Goal: Information Seeking & Learning: Learn about a topic

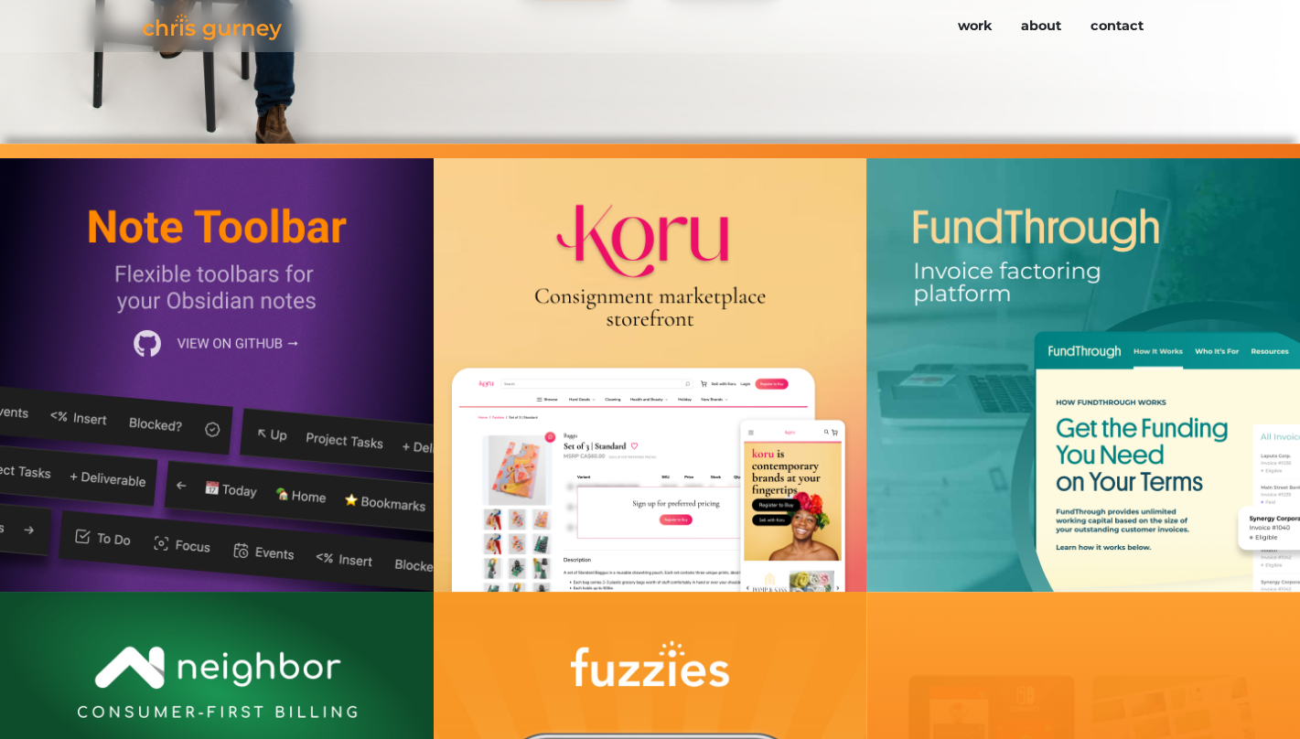
scroll to position [631, 0]
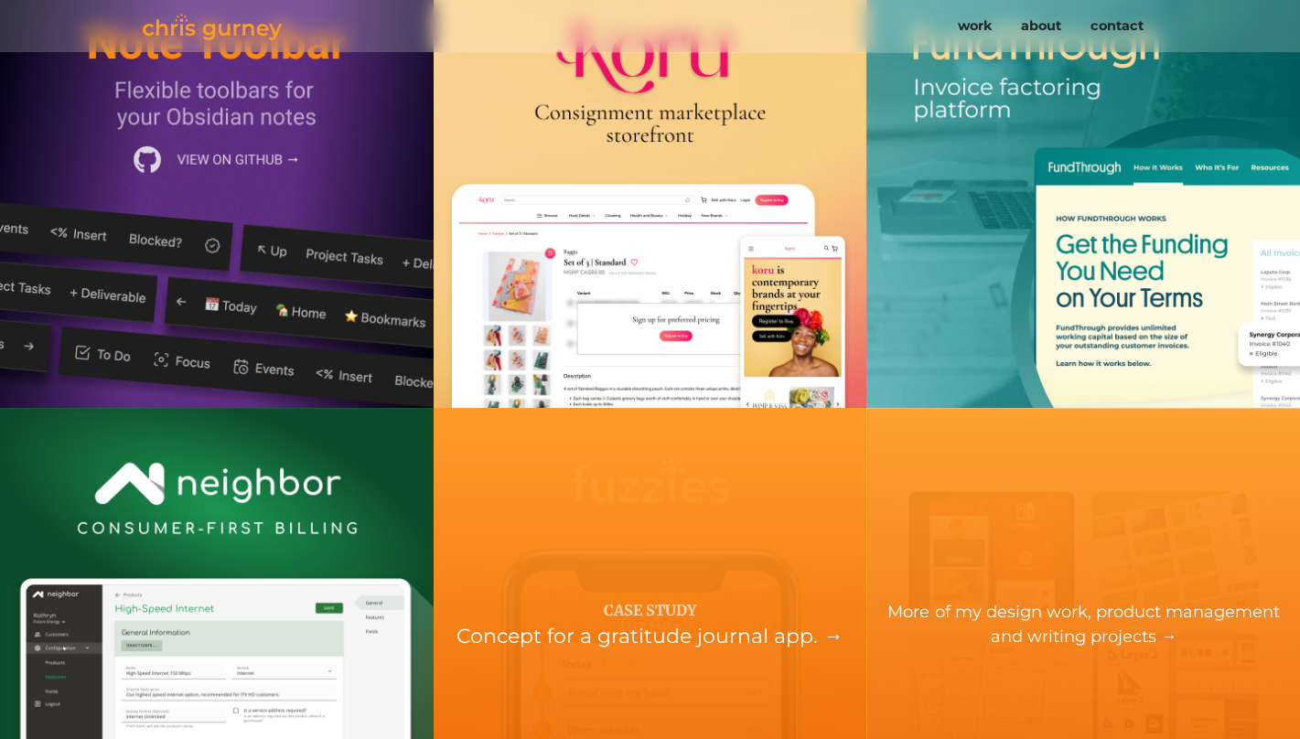
click at [597, 515] on div "Case Study Concept for a gratitude journal app. →" at bounding box center [651, 625] width 434 height 434
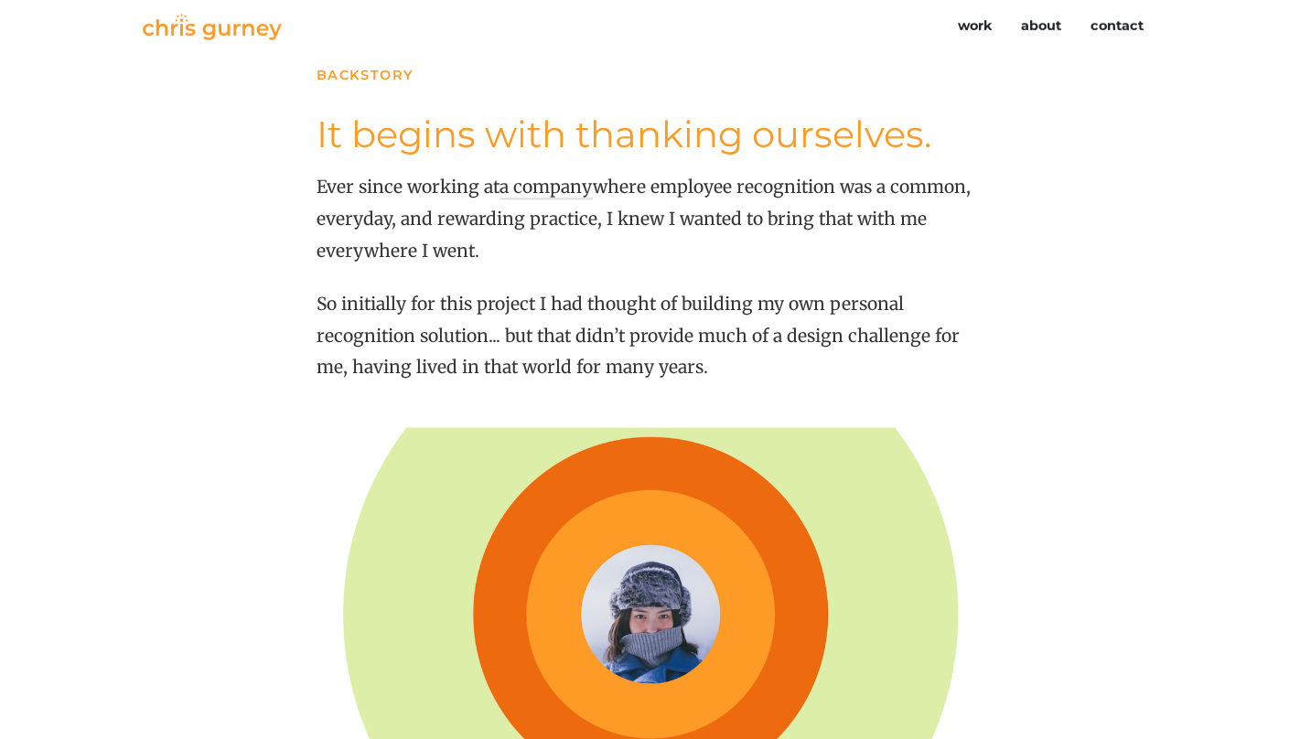
scroll to position [3321, 0]
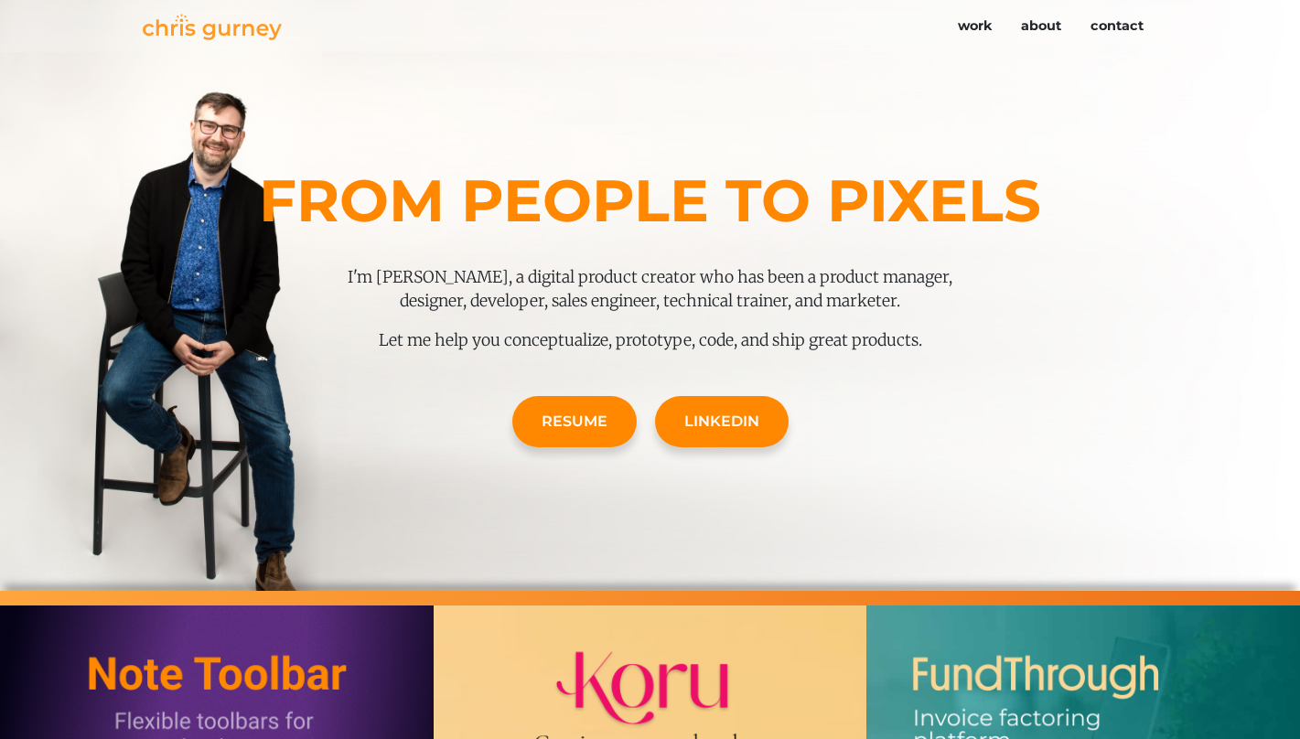
scroll to position [631, 0]
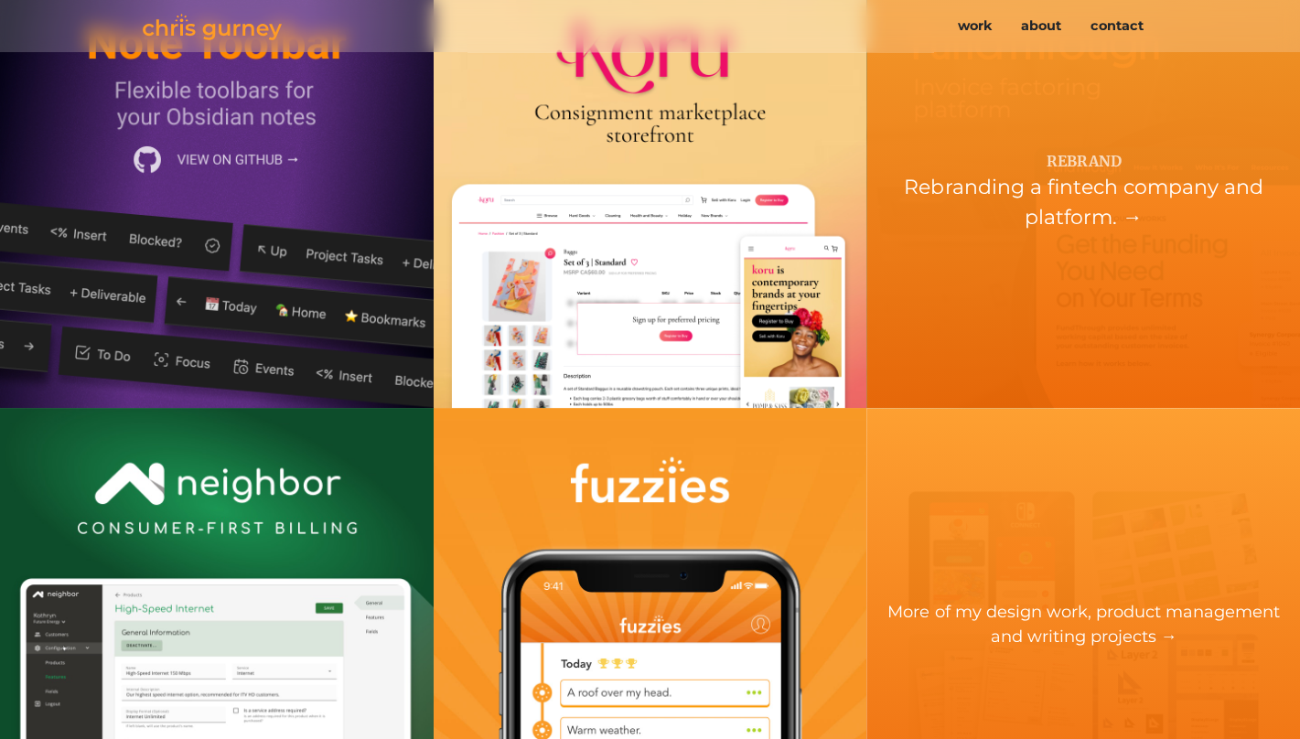
click at [1247, 283] on div "Rebrand Rebranding a fintech company and platform. →" at bounding box center [1084, 191] width 434 height 434
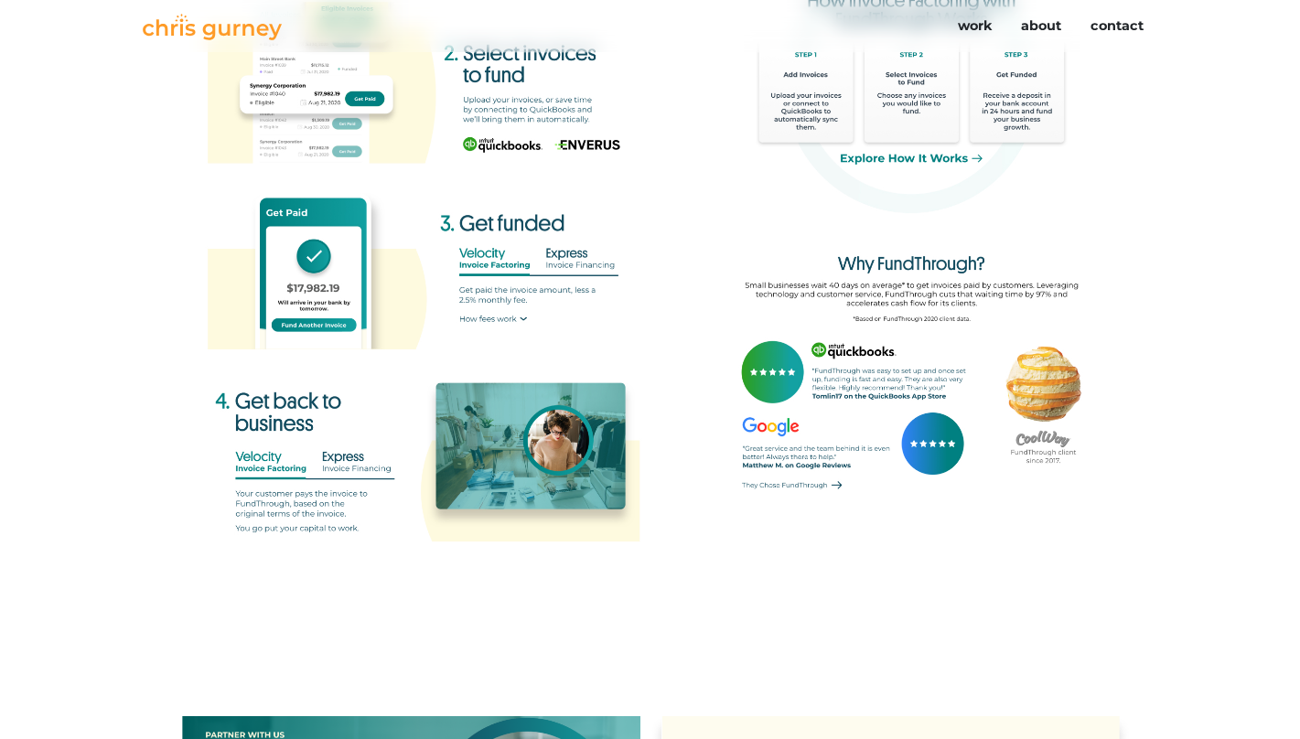
scroll to position [3666, 0]
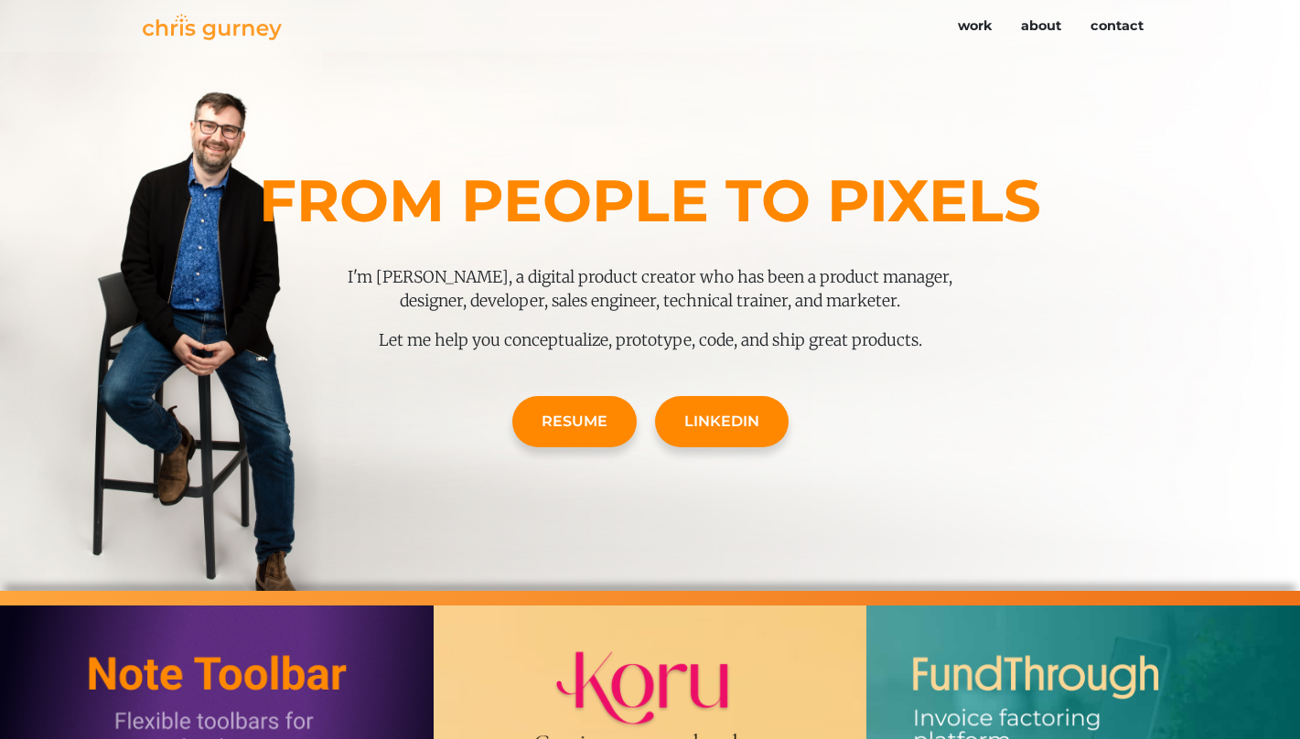
scroll to position [631, 0]
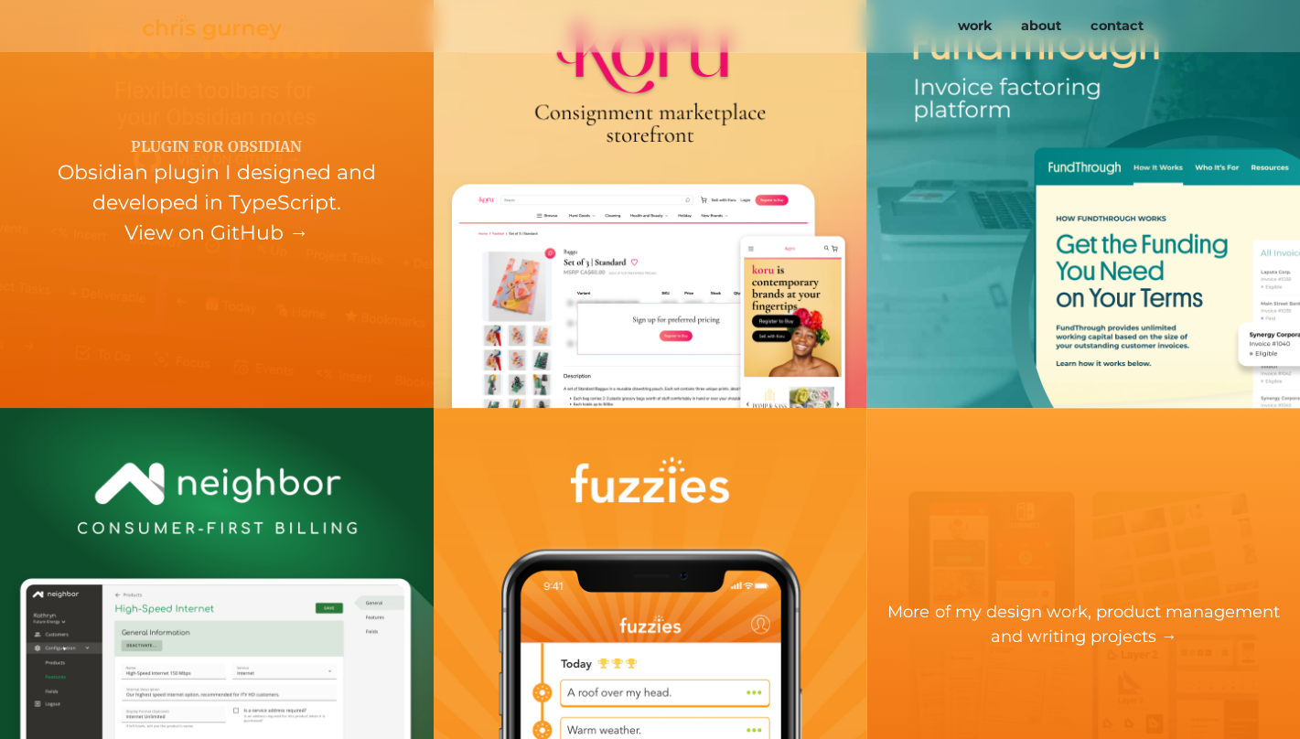
click at [242, 373] on div "Plugin for Obsidian Obsidian plugin I designed and developed in TypeScript. Vie…" at bounding box center [217, 191] width 434 height 434
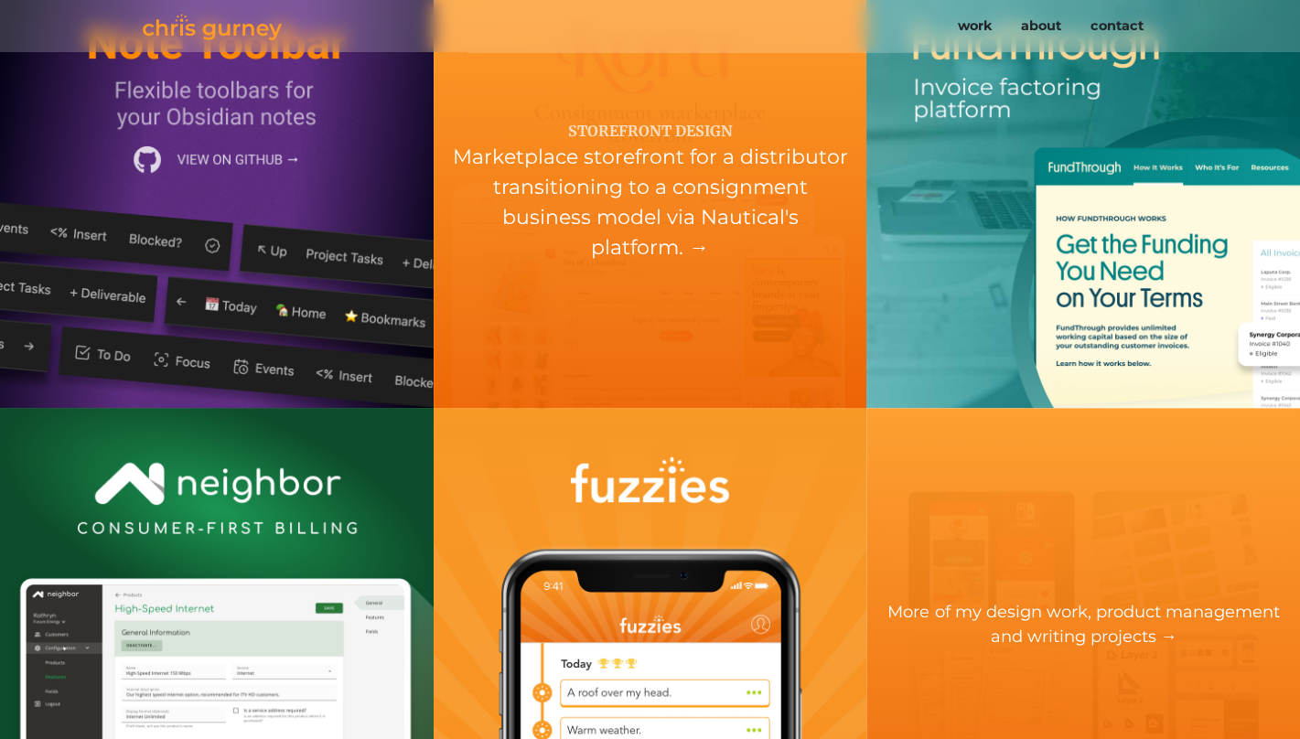
scroll to position [1077, 0]
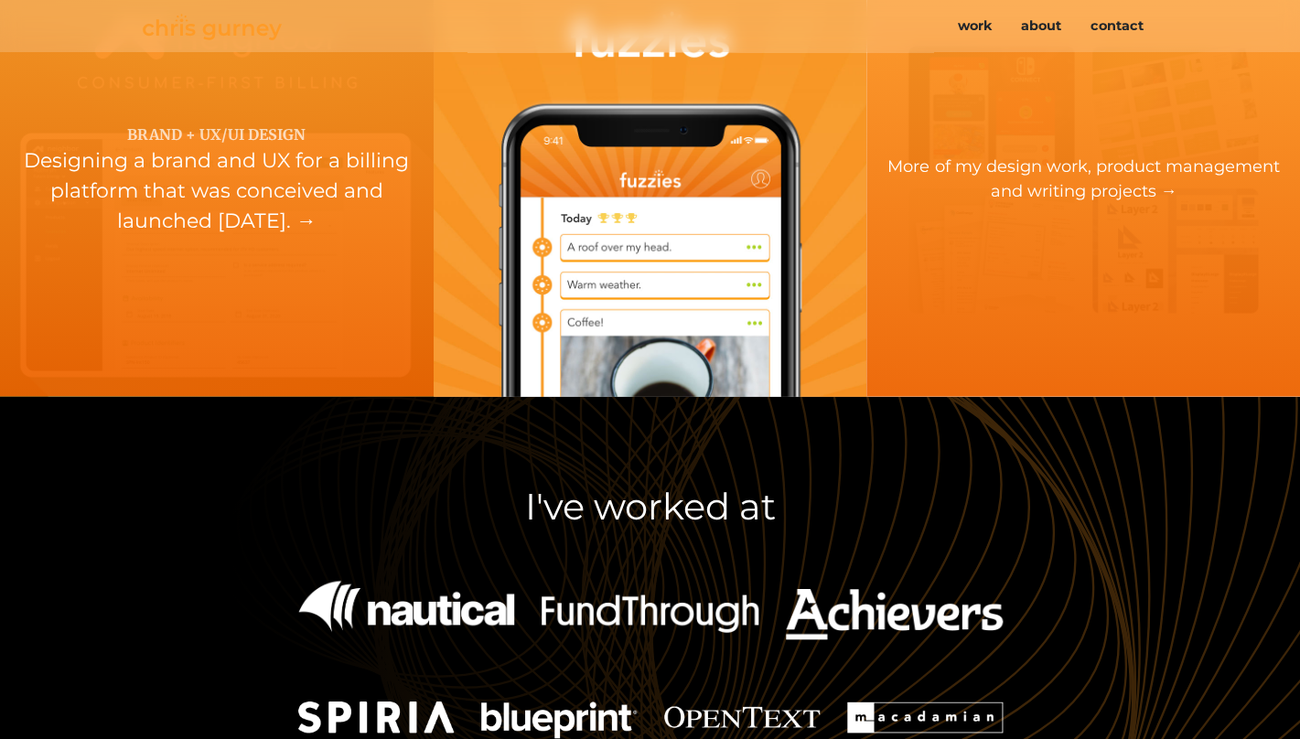
click at [370, 321] on div "Brand + UX/UI Design Designing a brand and UX for a billing platform that was c…" at bounding box center [217, 179] width 434 height 434
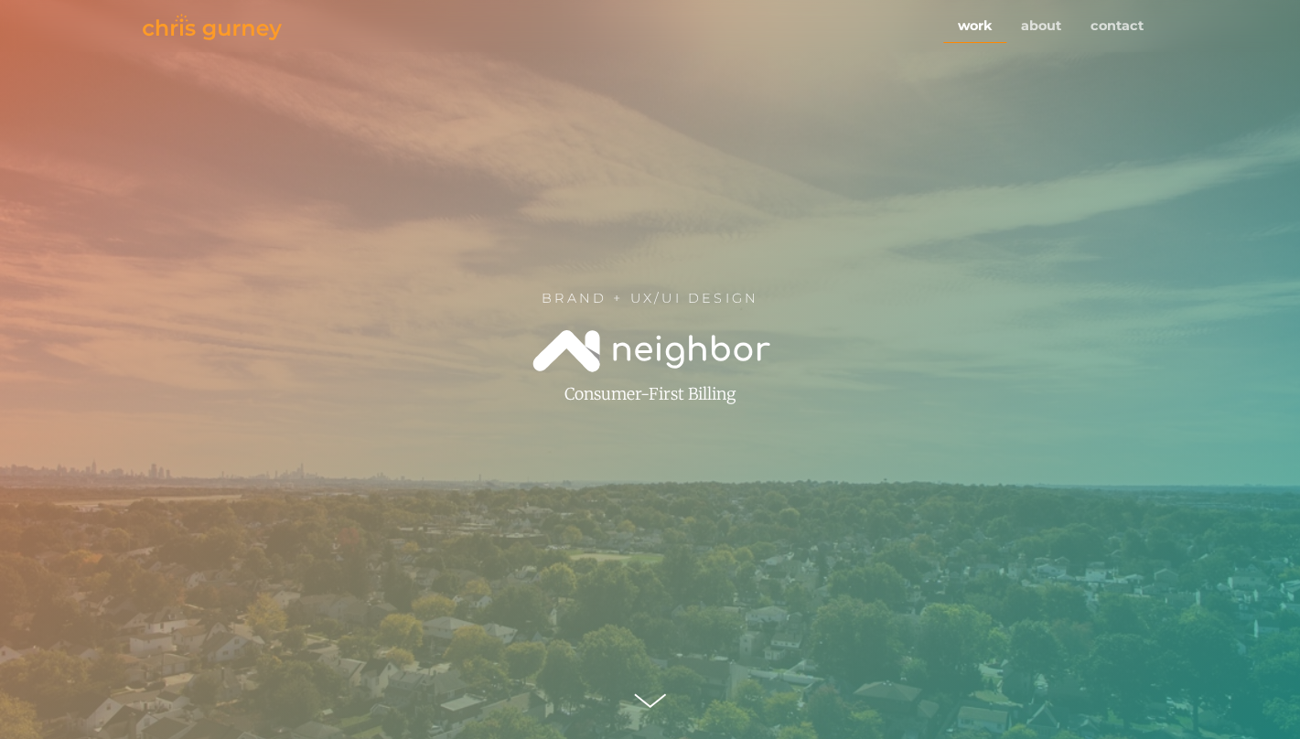
click at [986, 32] on link "work" at bounding box center [974, 26] width 63 height 35
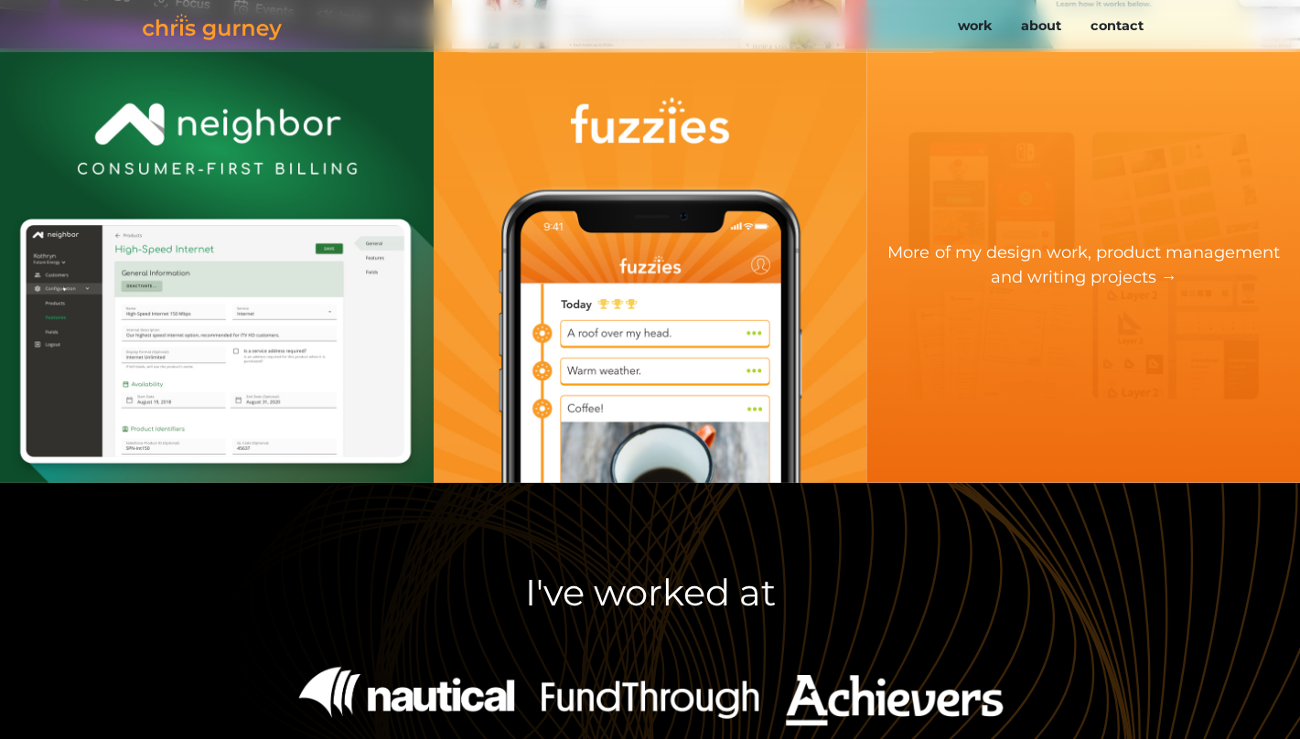
scroll to position [990, 0]
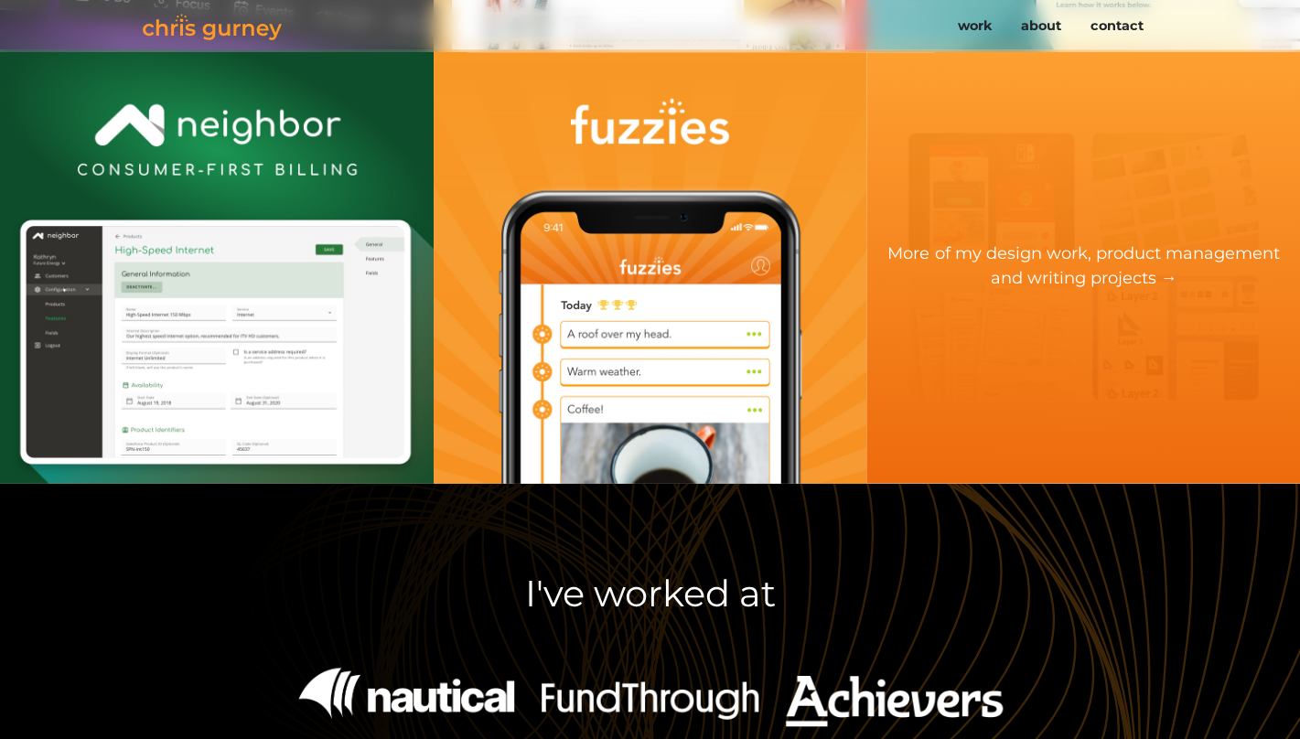
click at [1234, 319] on div "More of my design work, product management and writing projects →" at bounding box center [1084, 266] width 434 height 434
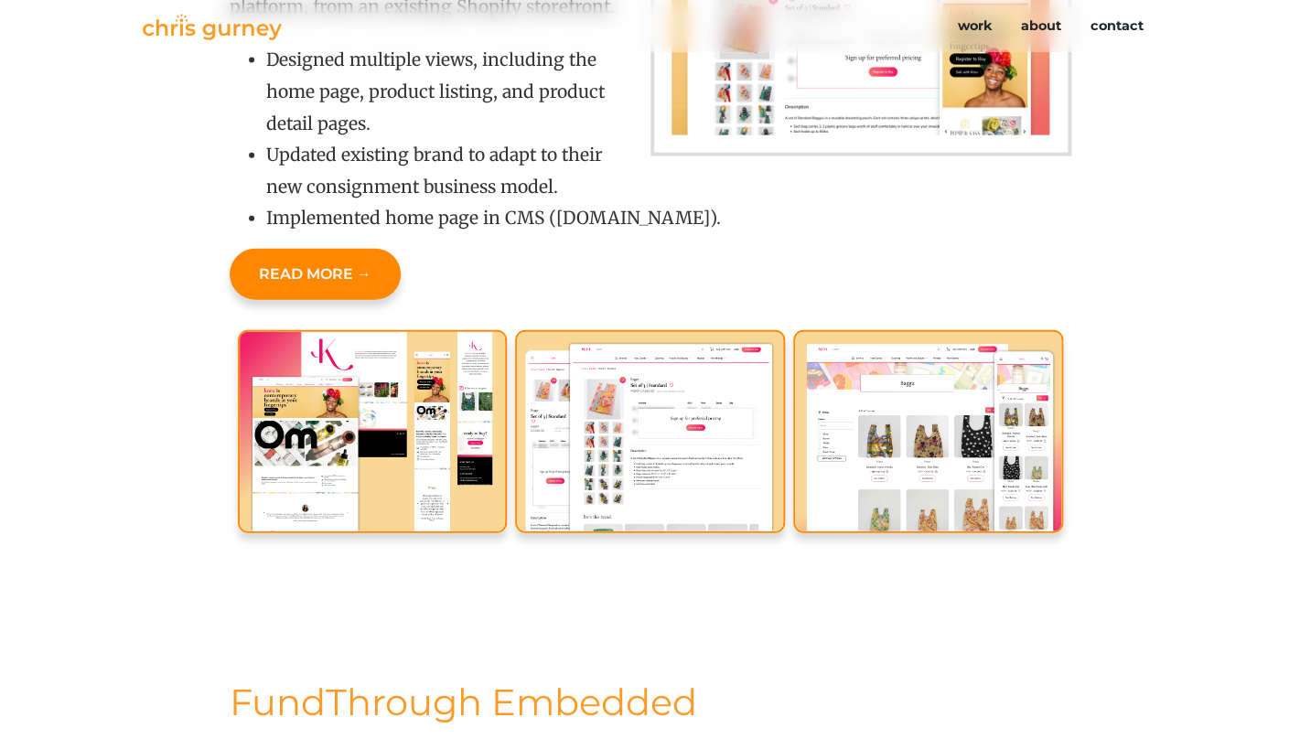
scroll to position [1525, 0]
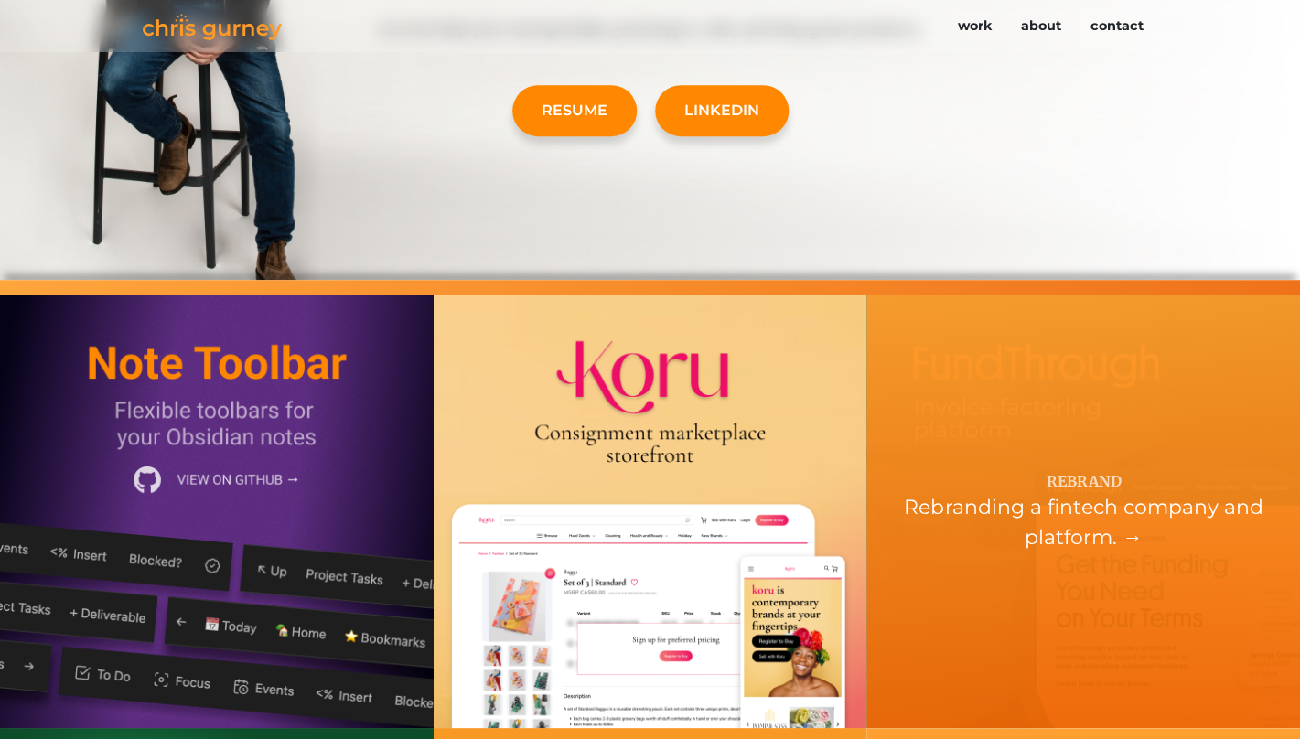
scroll to position [318, 0]
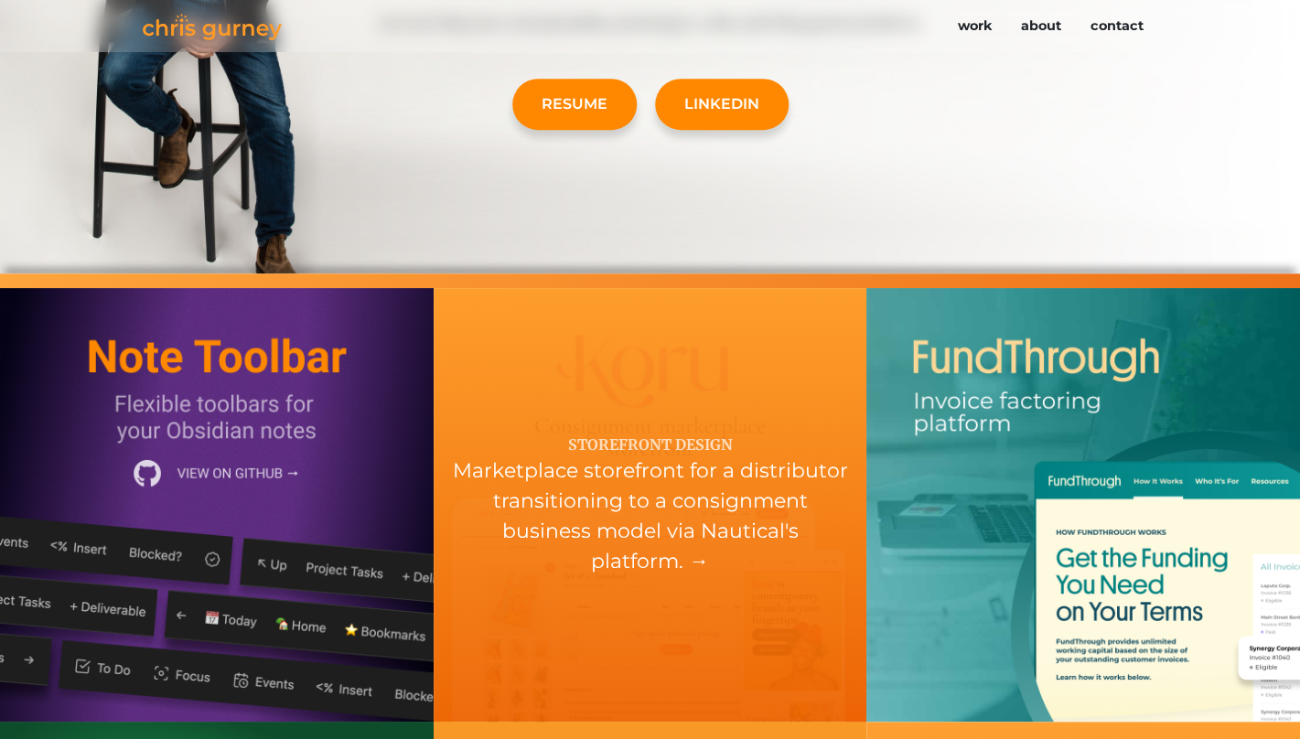
click at [746, 499] on div "Marketplace storefront for a distributor transitioning to a consignment busines…" at bounding box center [651, 516] width 434 height 121
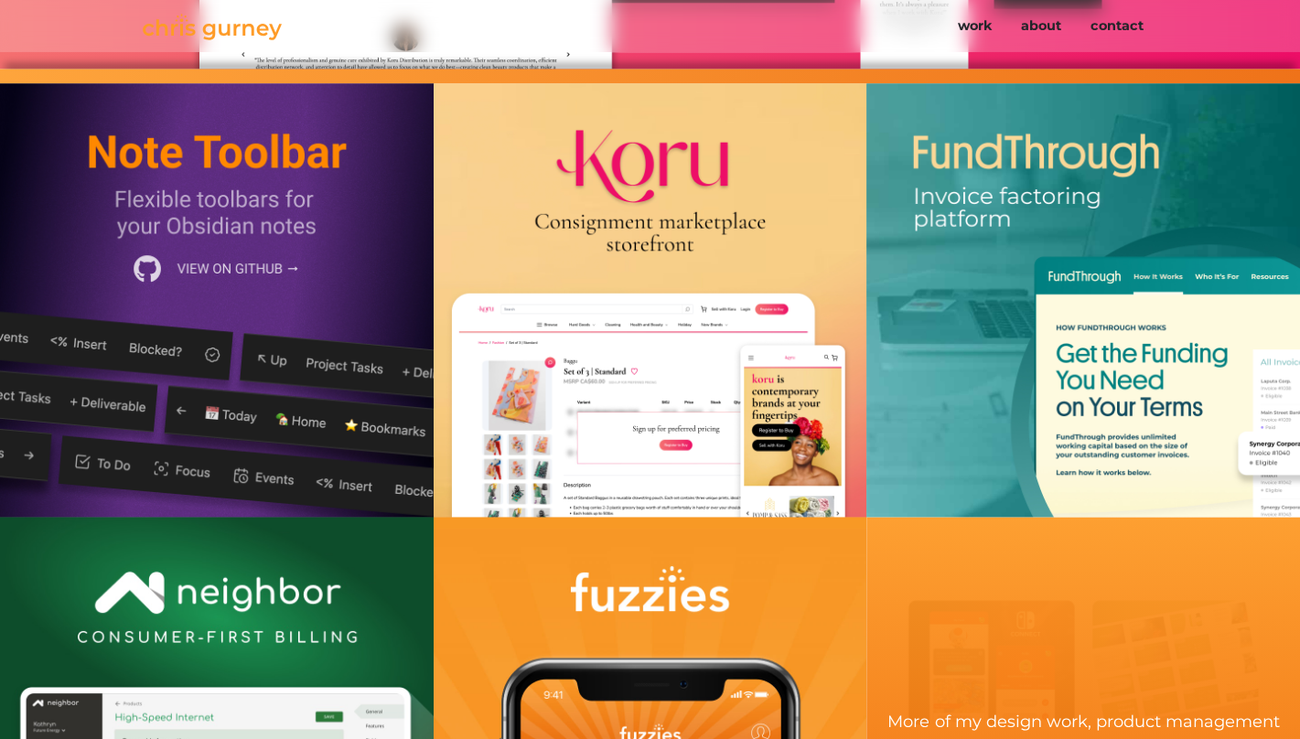
scroll to position [3852, 0]
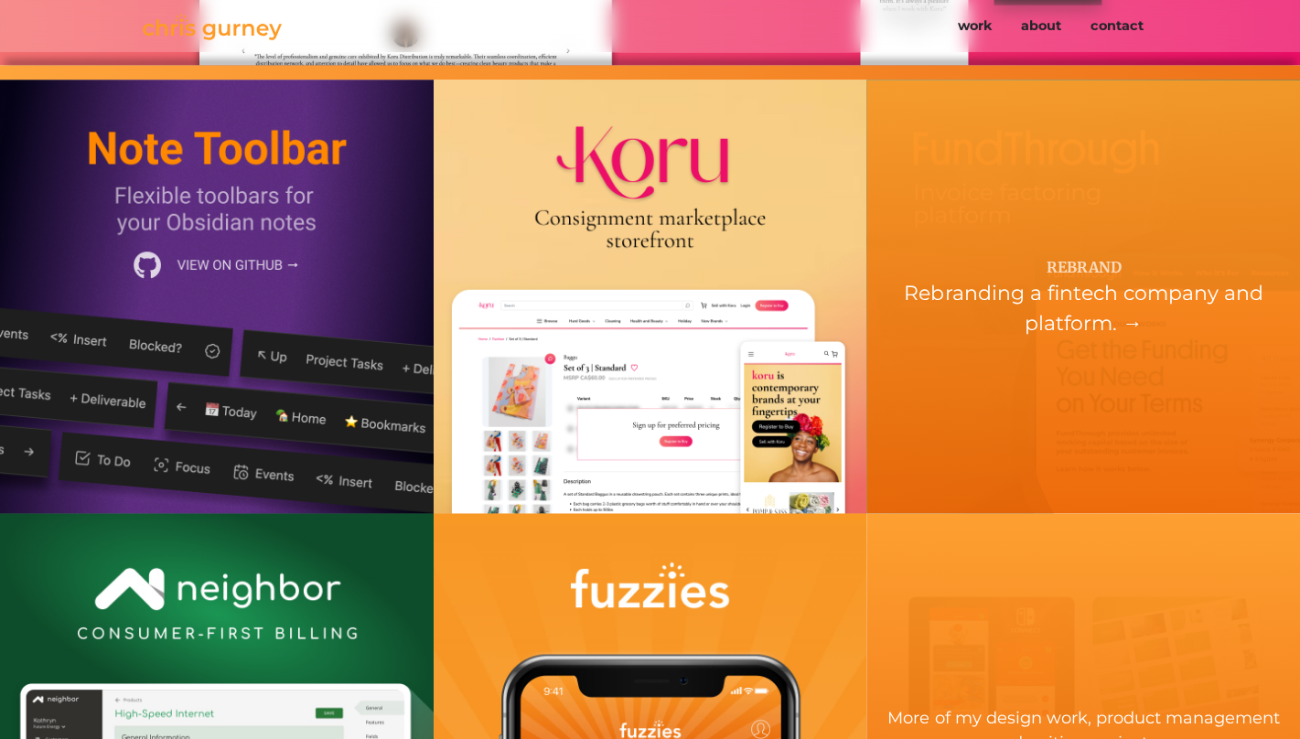
click at [1113, 316] on div "Rebranding a fintech company and platform. →" at bounding box center [1084, 308] width 434 height 60
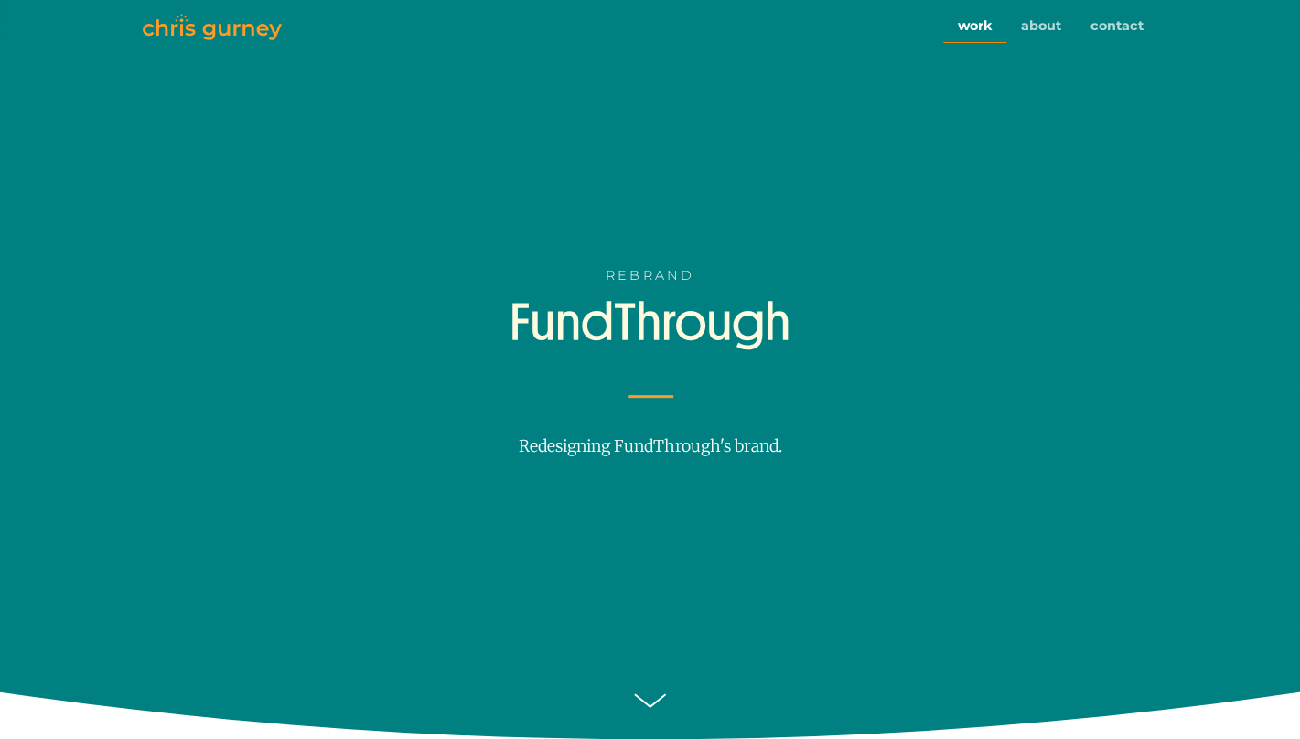
click at [979, 27] on link "work" at bounding box center [974, 26] width 63 height 35
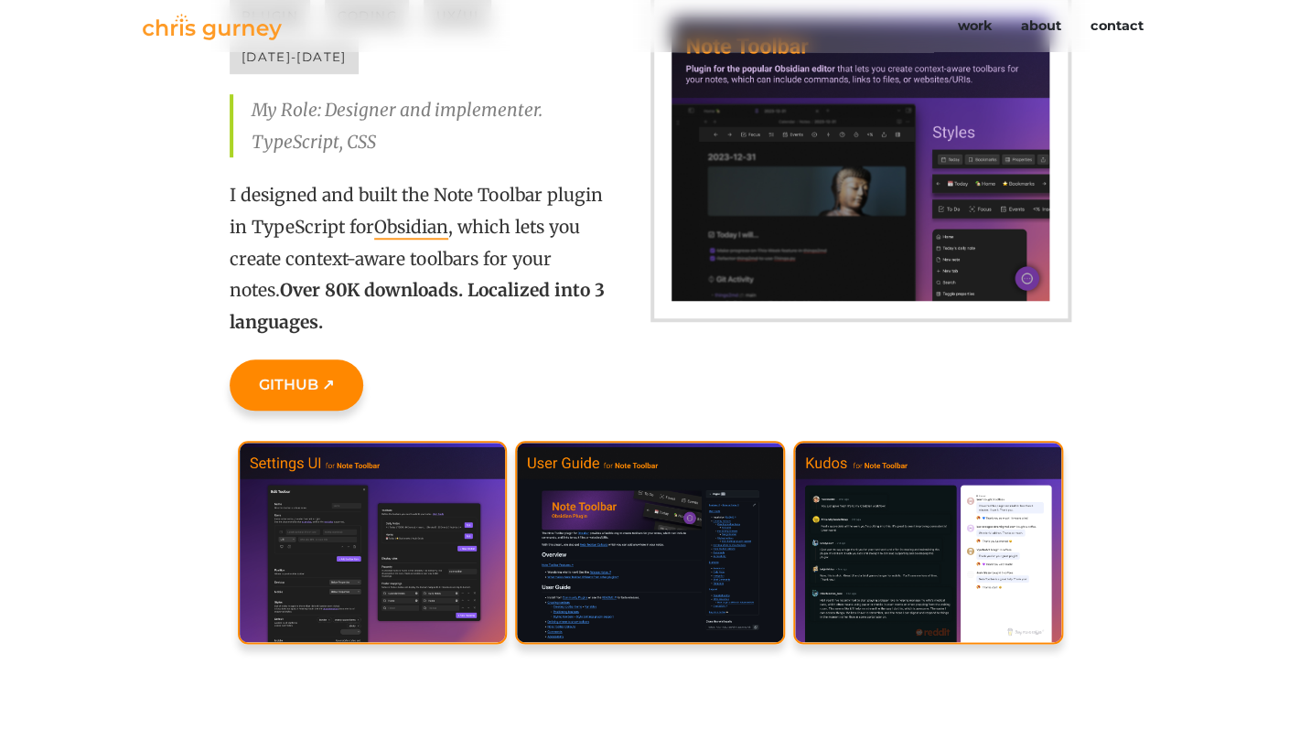
scroll to position [442, 0]
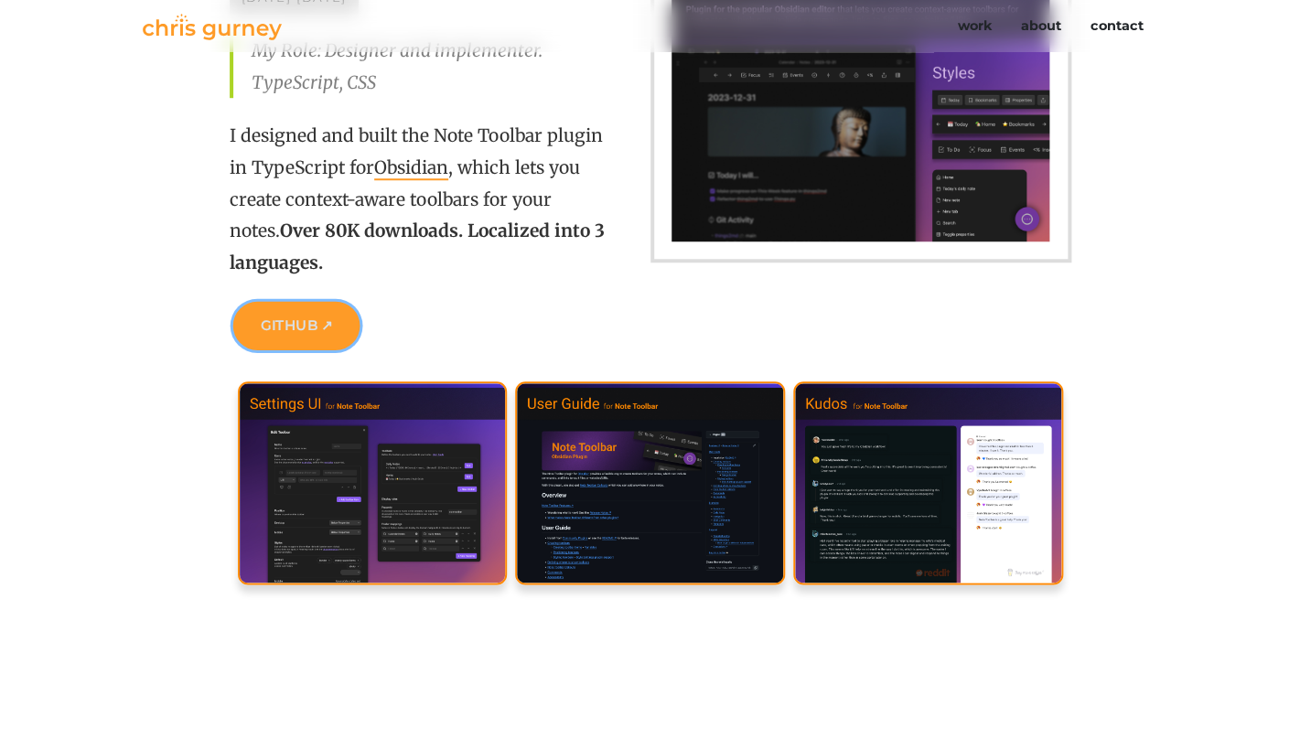
click at [317, 302] on link "GitHub ↗" at bounding box center [295, 326] width 127 height 48
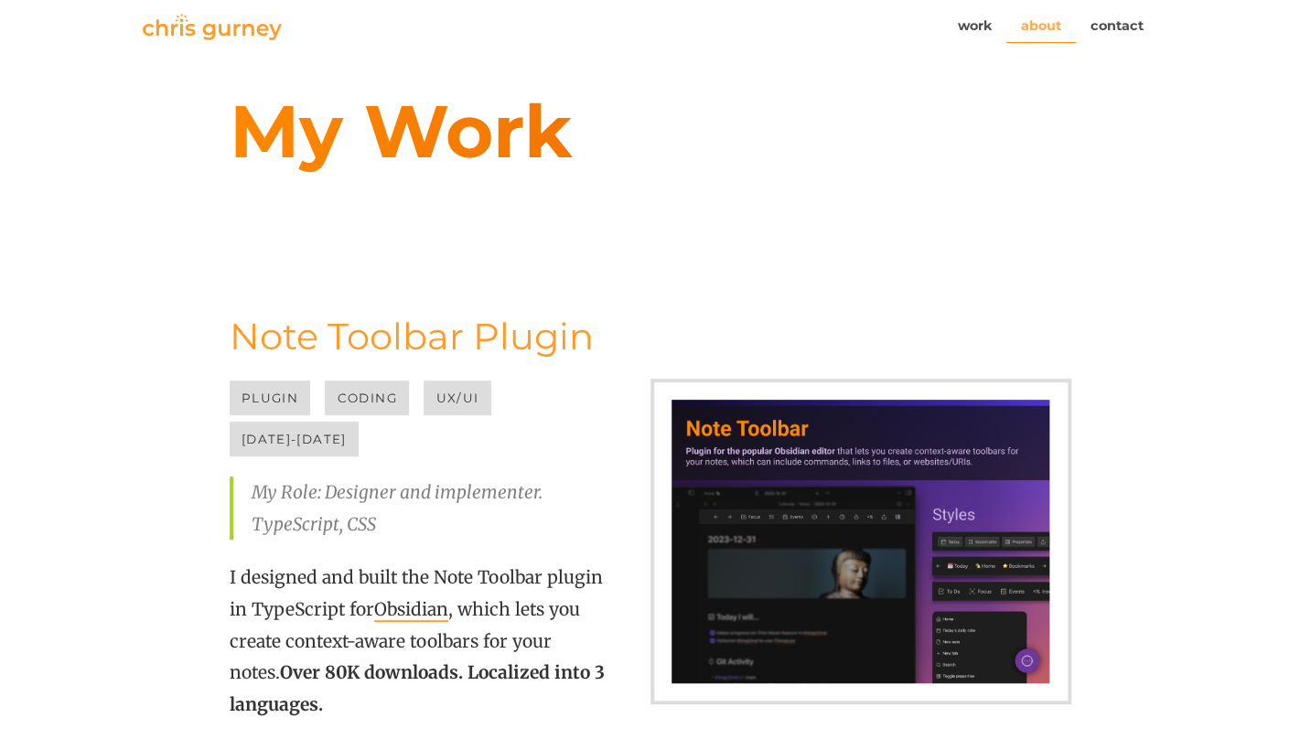
click at [1038, 39] on link "about" at bounding box center [1042, 26] width 70 height 35
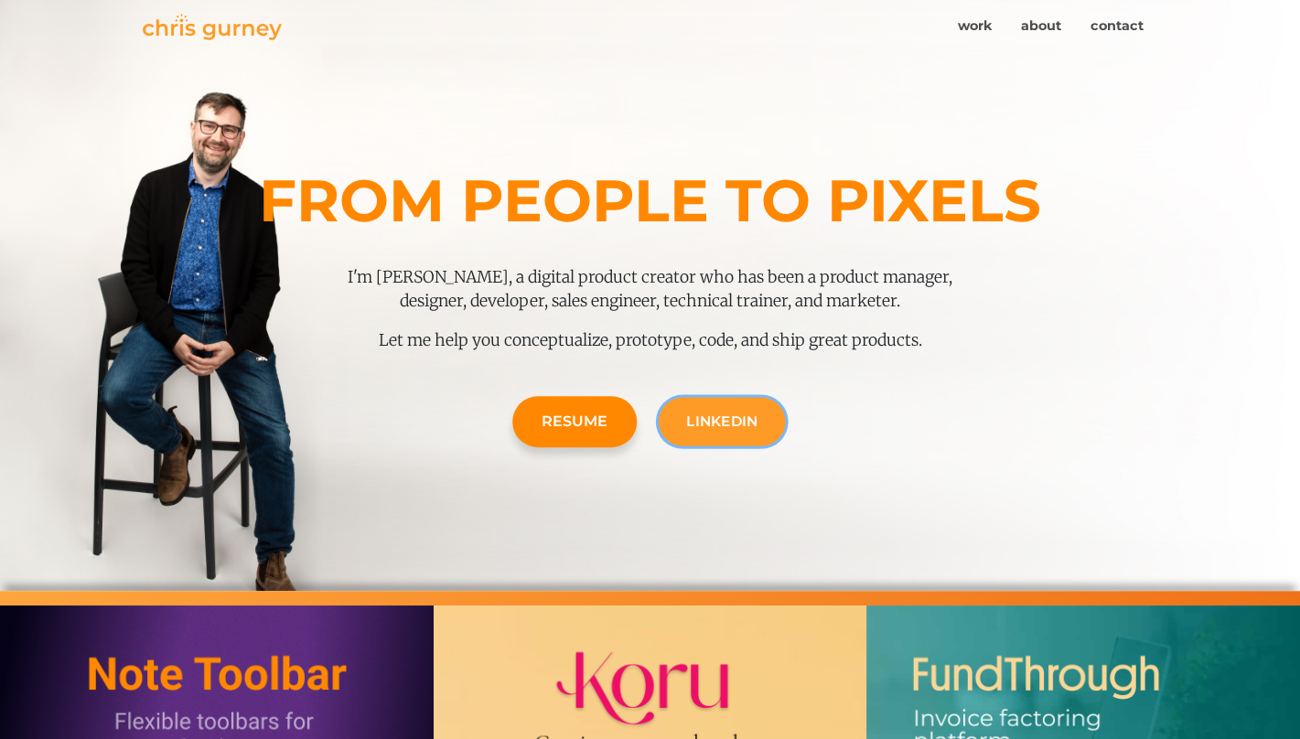
click at [718, 426] on link "LinkedIn" at bounding box center [721, 422] width 127 height 48
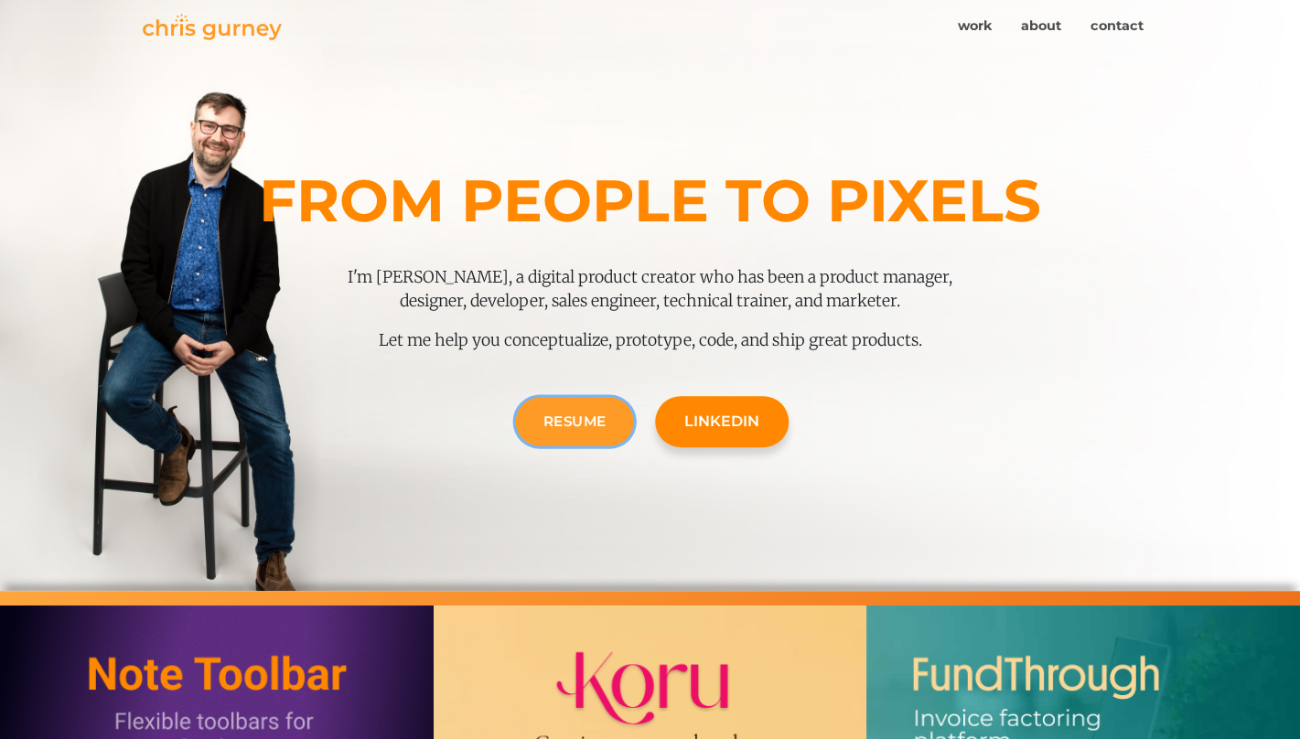
click at [594, 410] on link "Resume" at bounding box center [574, 422] width 118 height 48
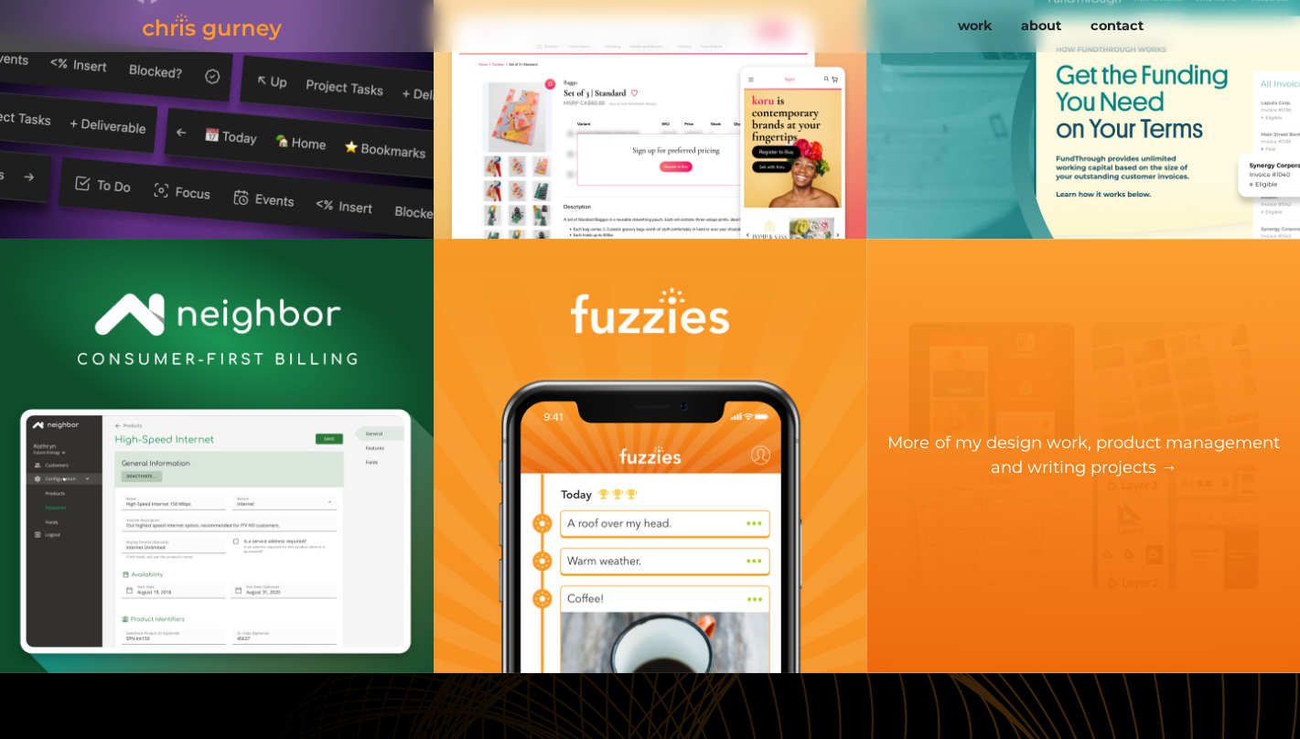
scroll to position [875, 0]
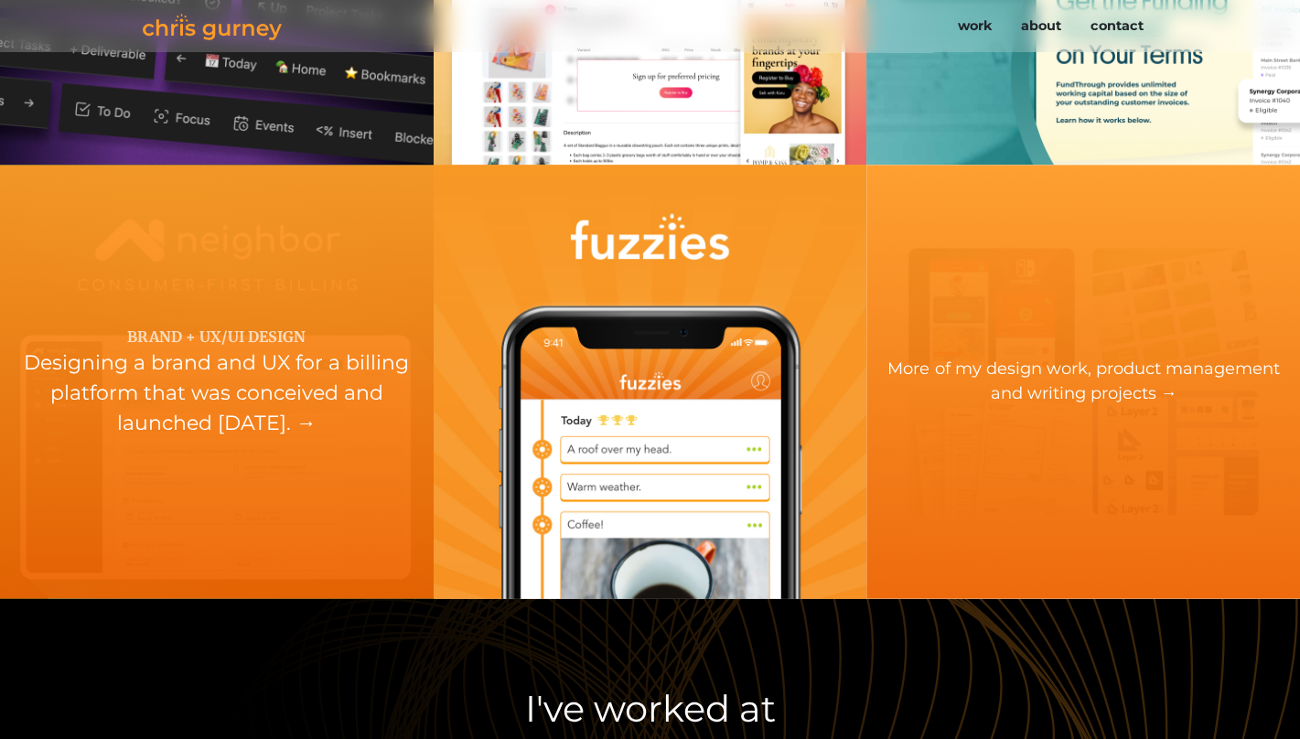
click at [324, 394] on div "Designing a brand and UX for a billing platform that was conceived and launched…" at bounding box center [217, 392] width 434 height 91
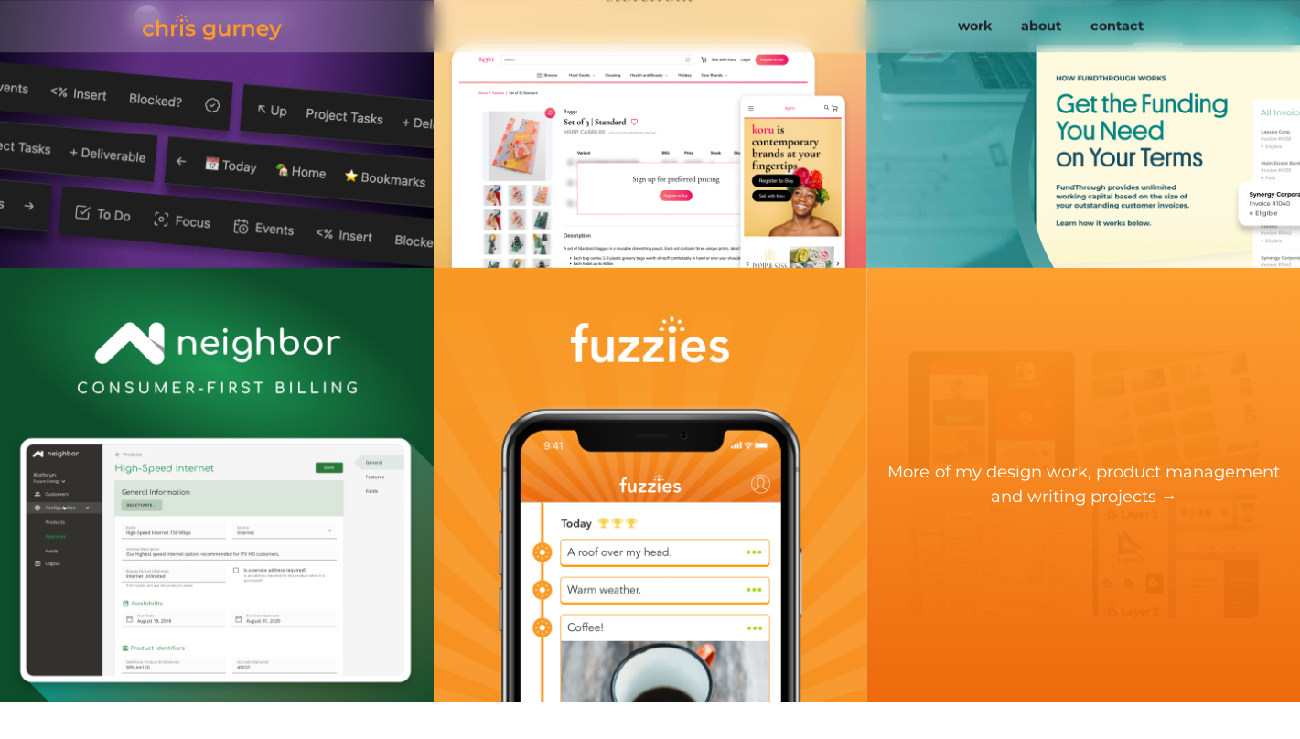
scroll to position [10440, 0]
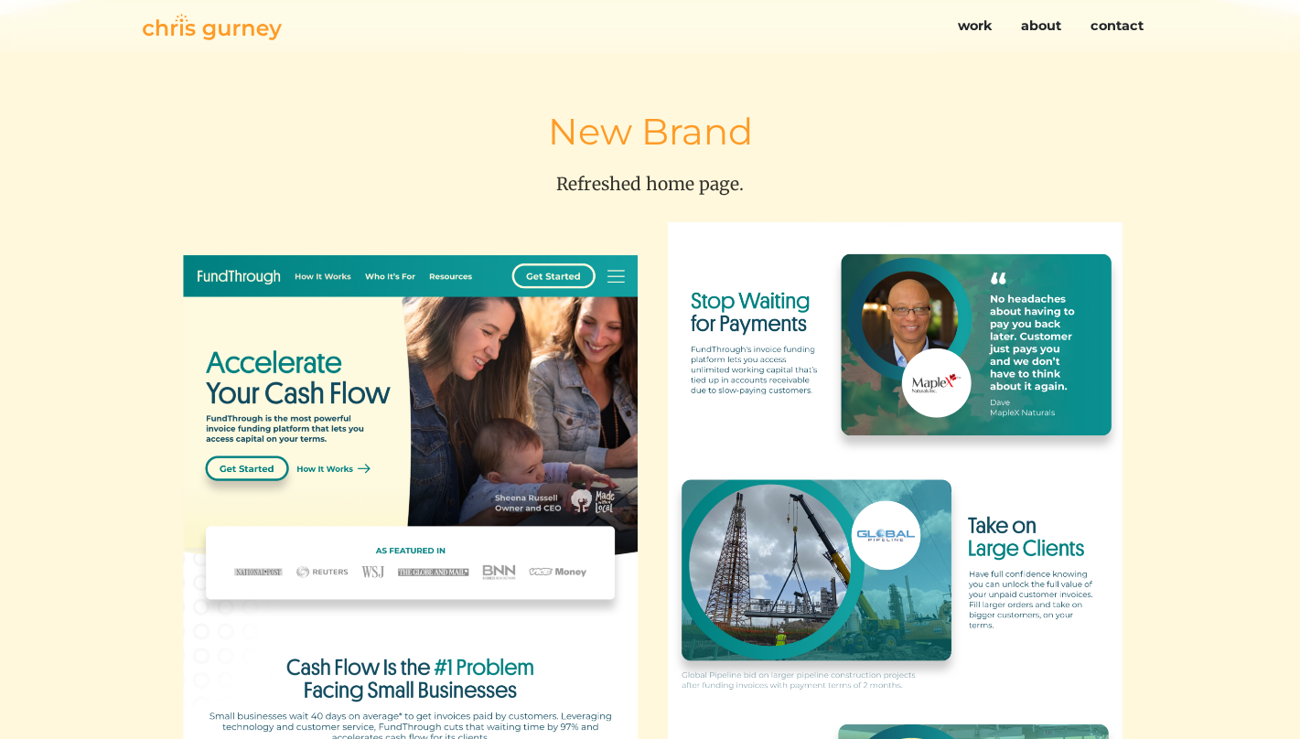
scroll to position [1814, 0]
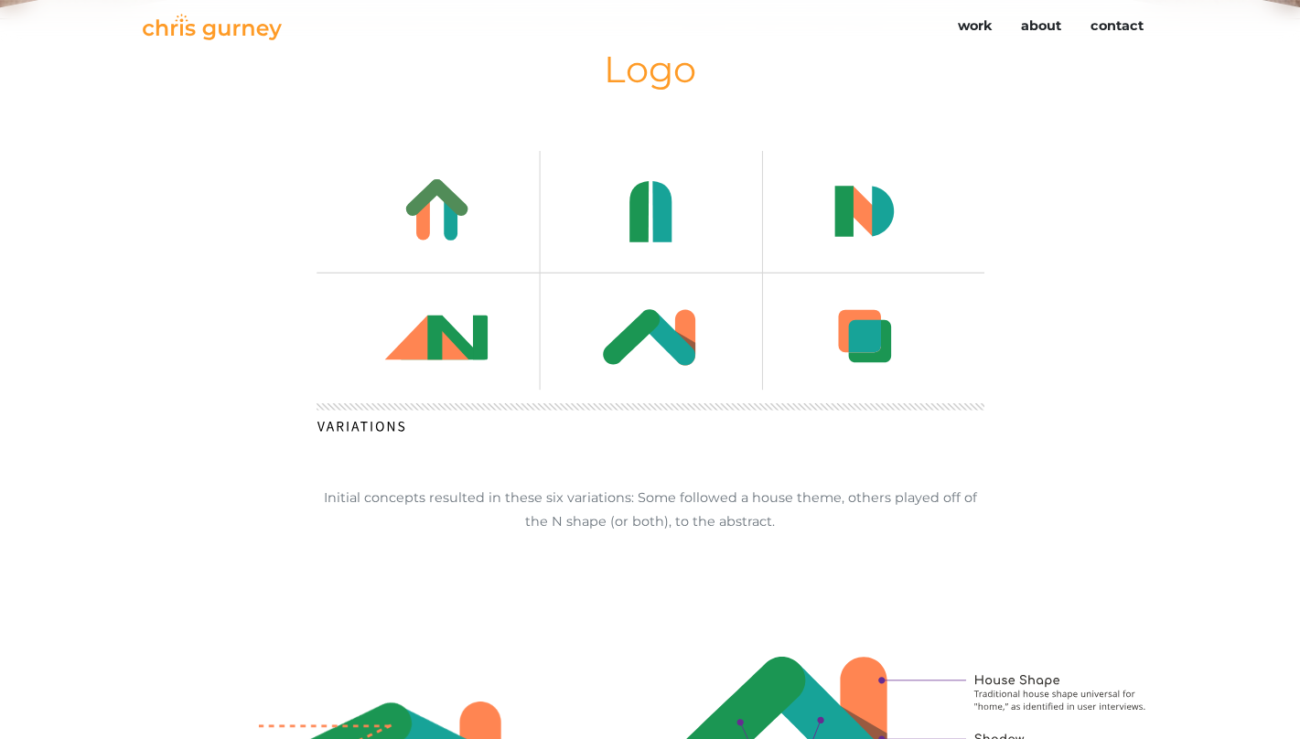
scroll to position [3277, 0]
